Goal: Find specific page/section: Find specific page/section

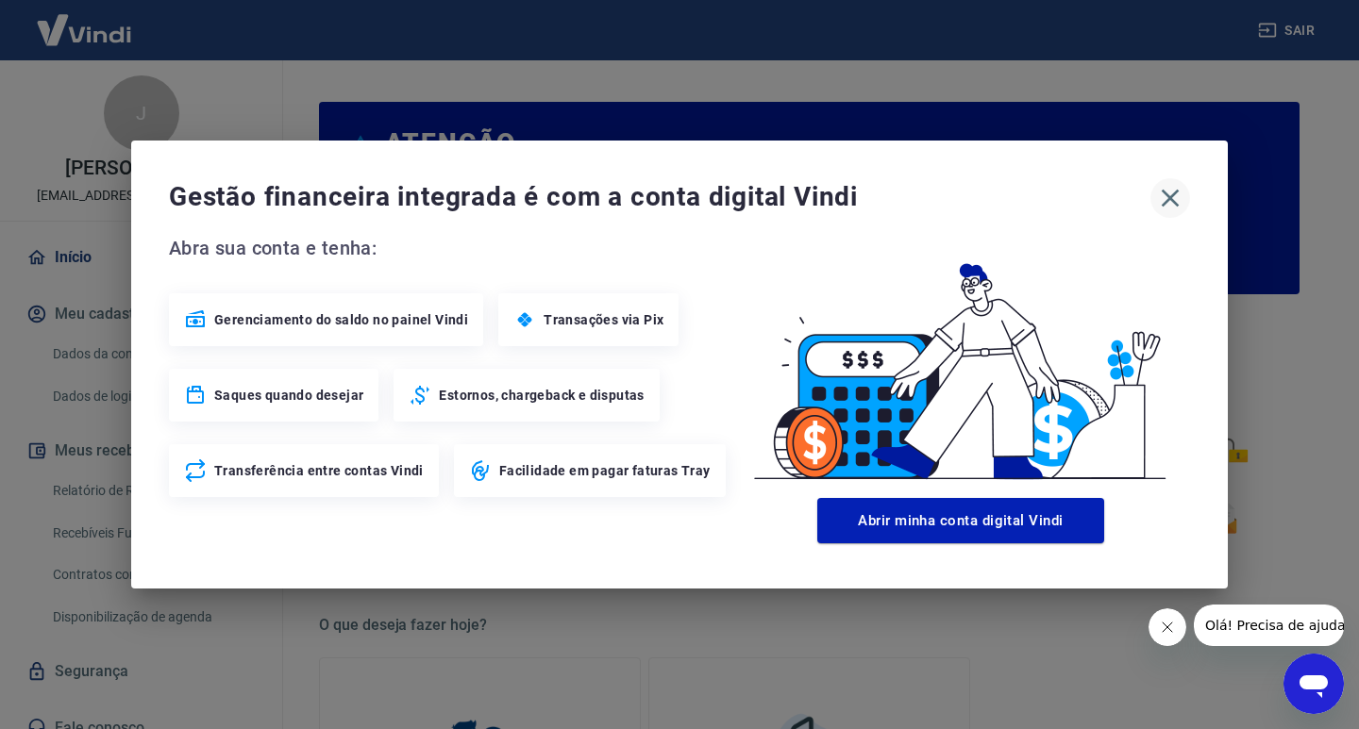
click at [1176, 198] on icon "button" at bounding box center [1170, 198] width 30 height 30
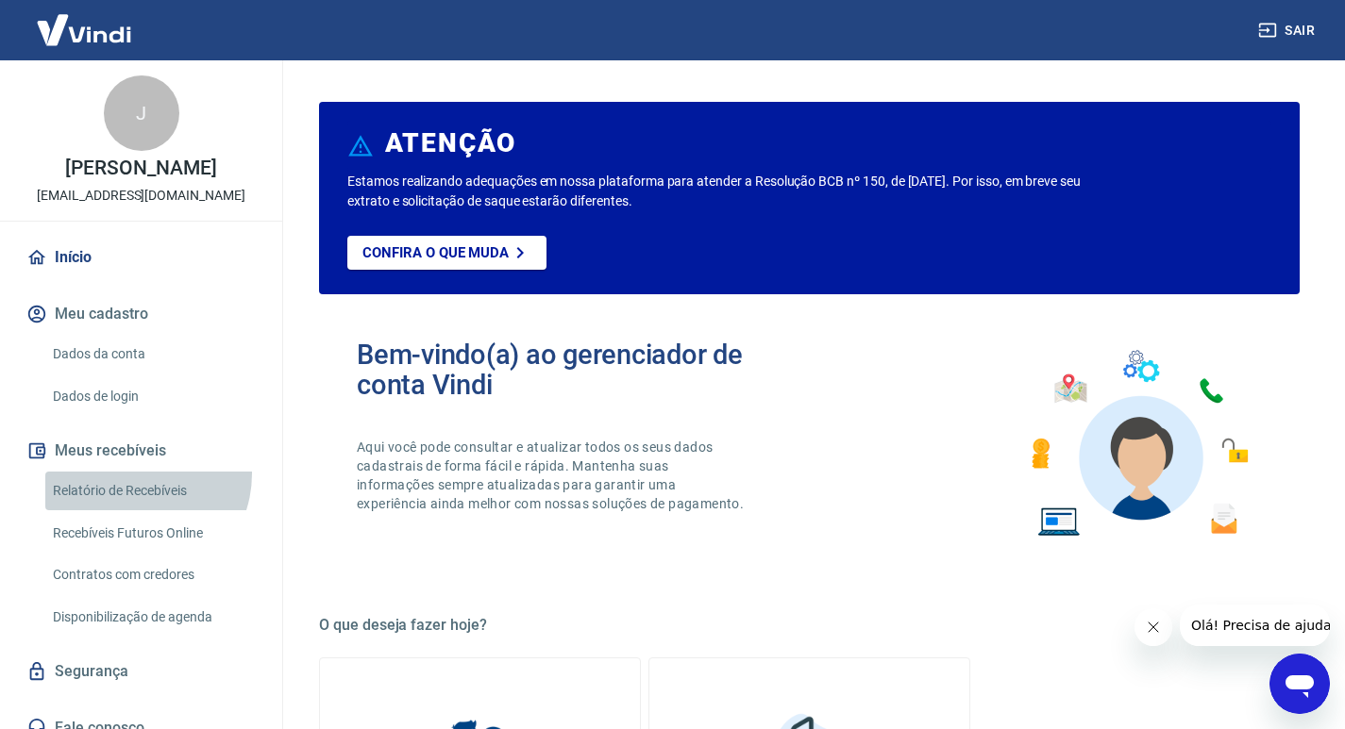
click at [130, 493] on link "Relatório de Recebíveis" at bounding box center [152, 491] width 214 height 39
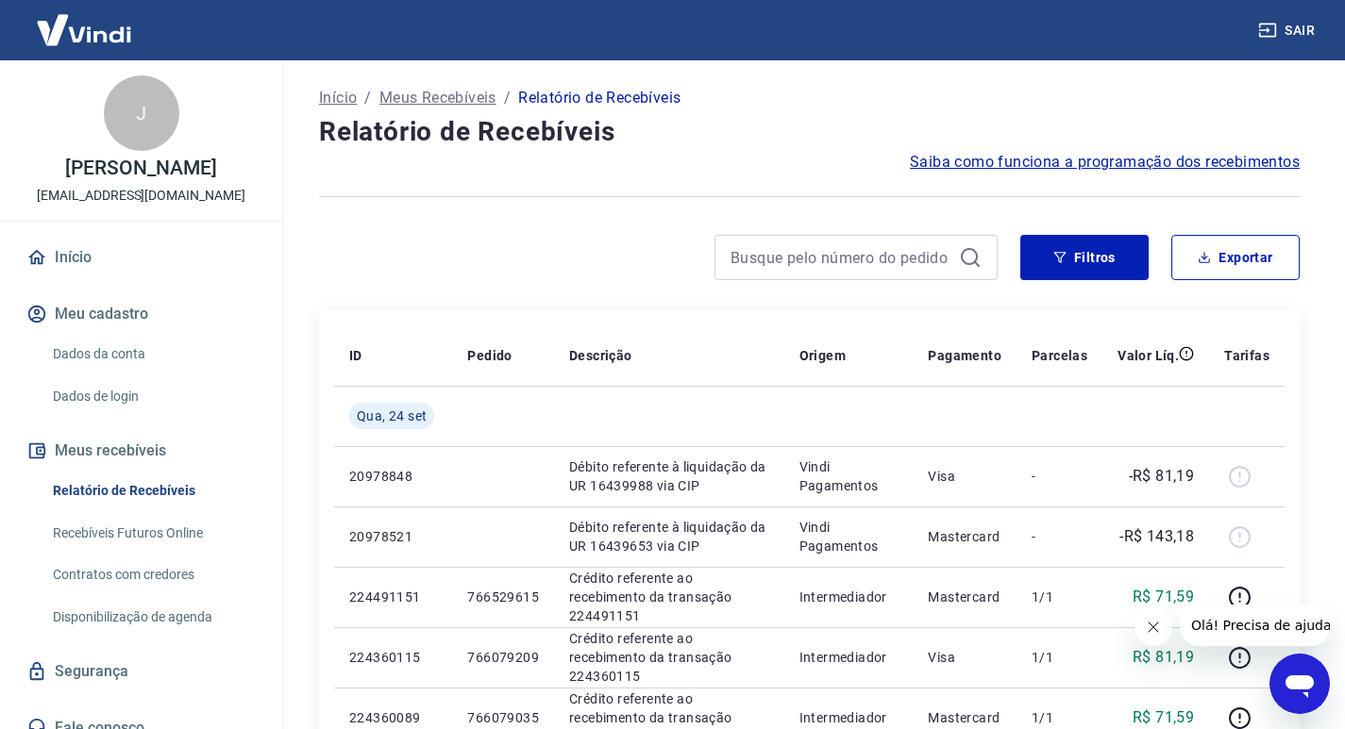
click at [139, 553] on link "Recebíveis Futuros Online" at bounding box center [152, 533] width 214 height 39
